Goal: Find specific fact: Find specific page/section

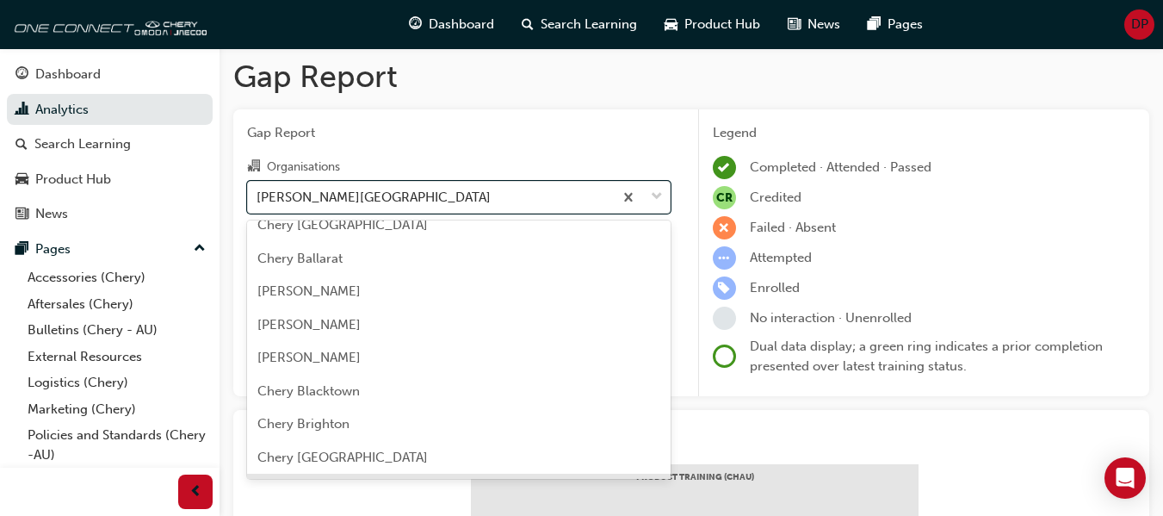
scroll to position [258, 0]
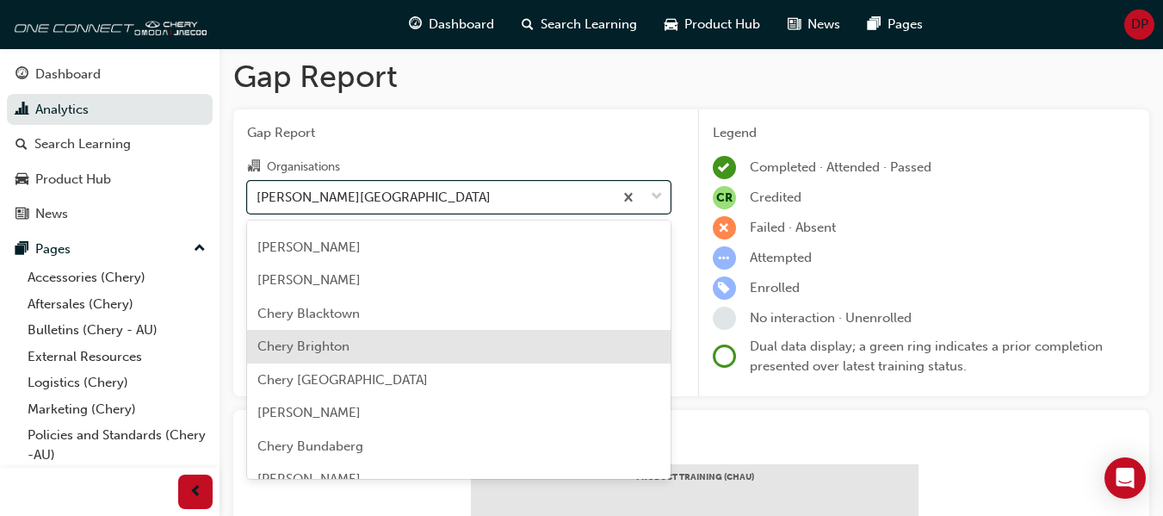
click at [408, 350] on div "Chery Brighton" at bounding box center [459, 347] width 424 height 34
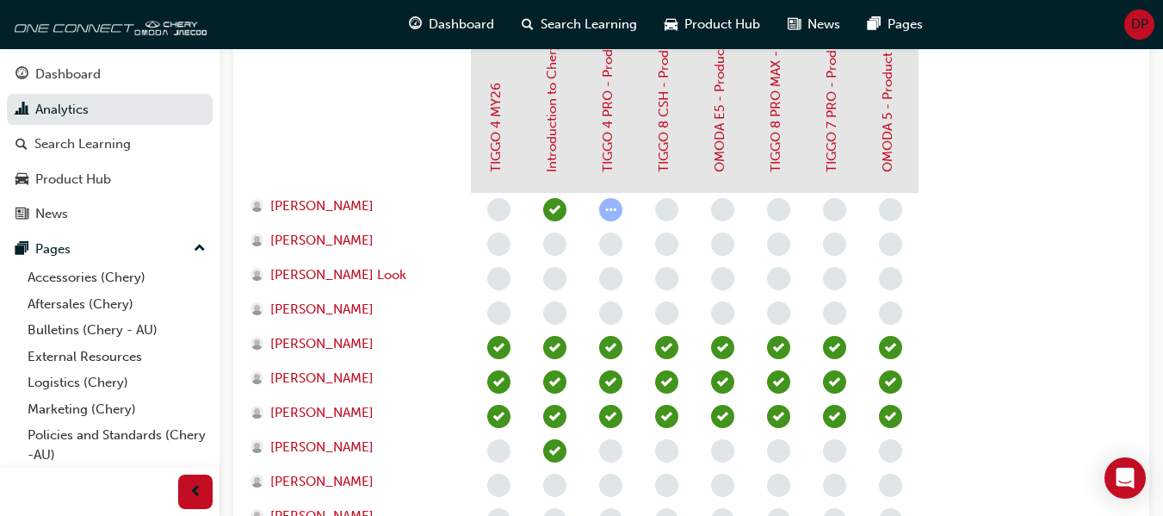
scroll to position [521, 0]
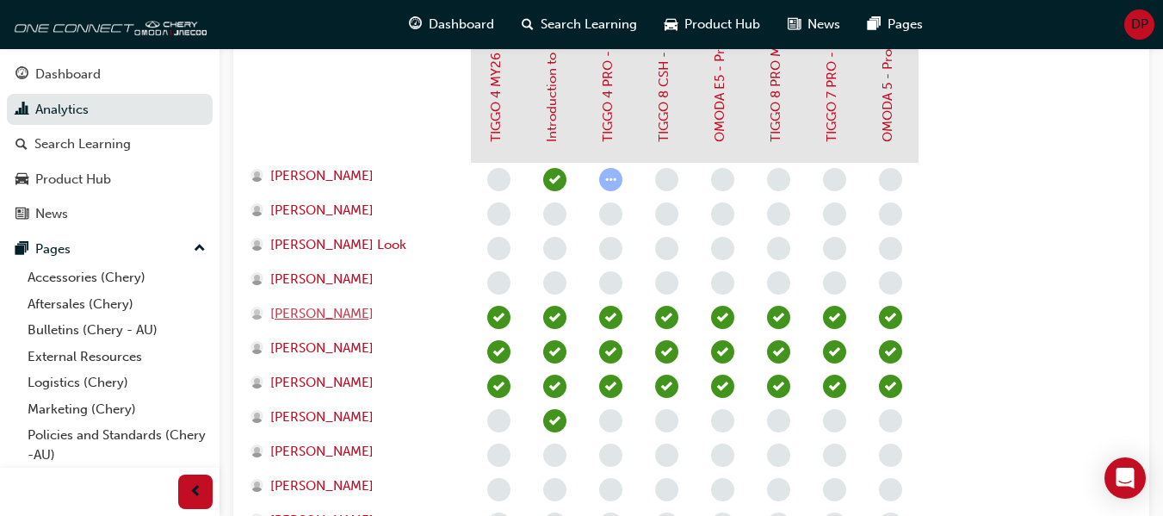
click at [343, 312] on span "[PERSON_NAME]" at bounding box center [321, 314] width 103 height 20
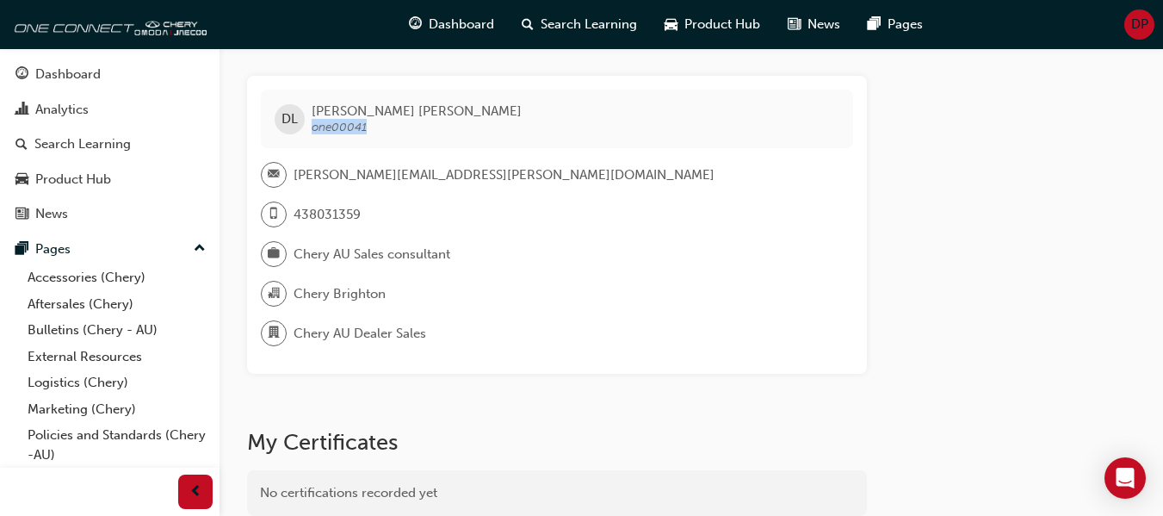
drag, startPoint x: 314, startPoint y: 127, endPoint x: 371, endPoint y: 124, distance: 56.9
click at [371, 124] on span "[PERSON_NAME] one00041" at bounding box center [417, 118] width 210 height 31
copy span "one00041"
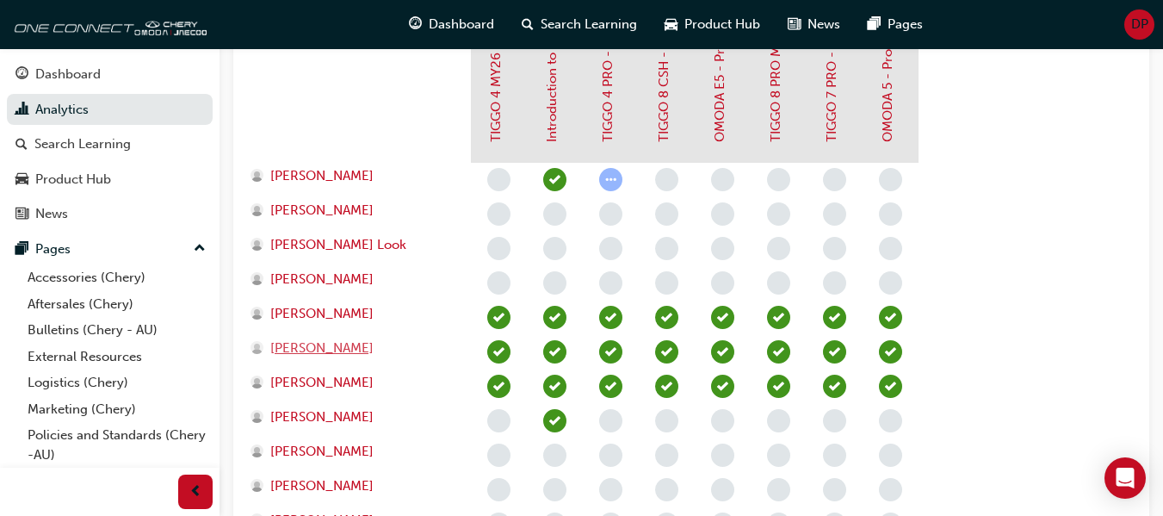
click at [325, 350] on span "[PERSON_NAME]" at bounding box center [321, 348] width 103 height 20
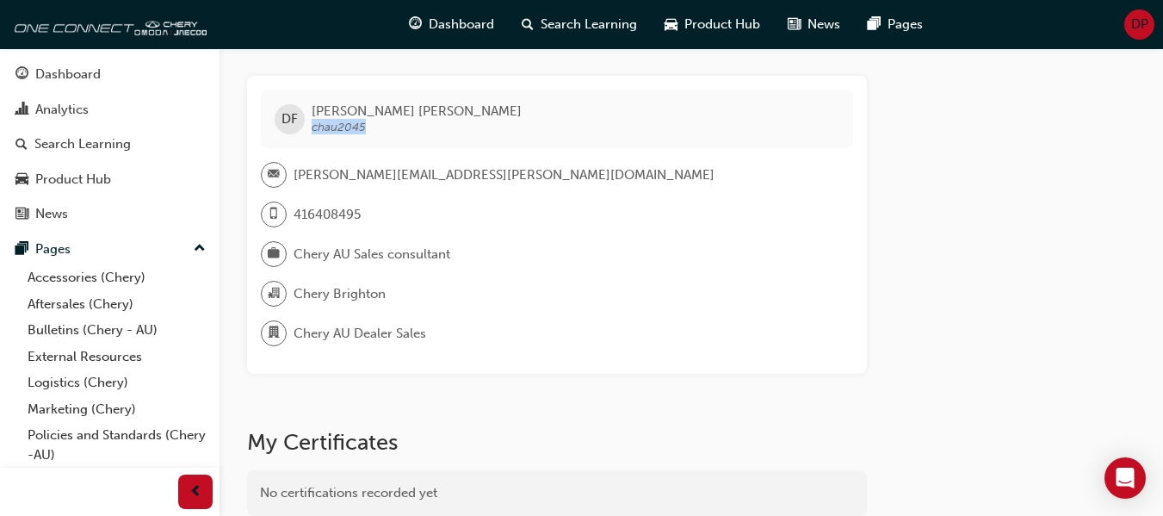
drag, startPoint x: 313, startPoint y: 128, endPoint x: 367, endPoint y: 127, distance: 54.3
click at [367, 127] on span "[PERSON_NAME] chau2045" at bounding box center [417, 118] width 210 height 31
copy span "chau2045"
